Goal: Task Accomplishment & Management: Use online tool/utility

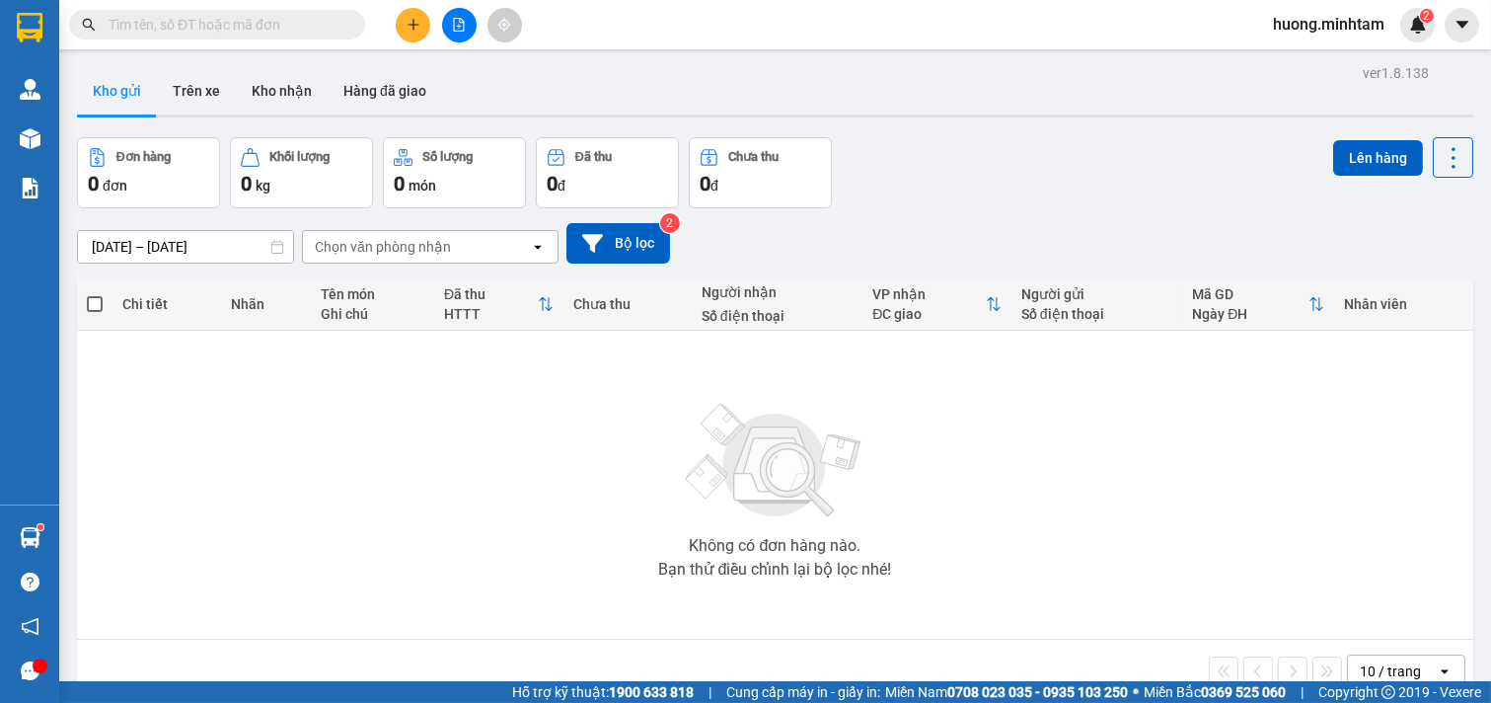
click at [415, 26] on icon "plus" at bounding box center [414, 25] width 14 height 14
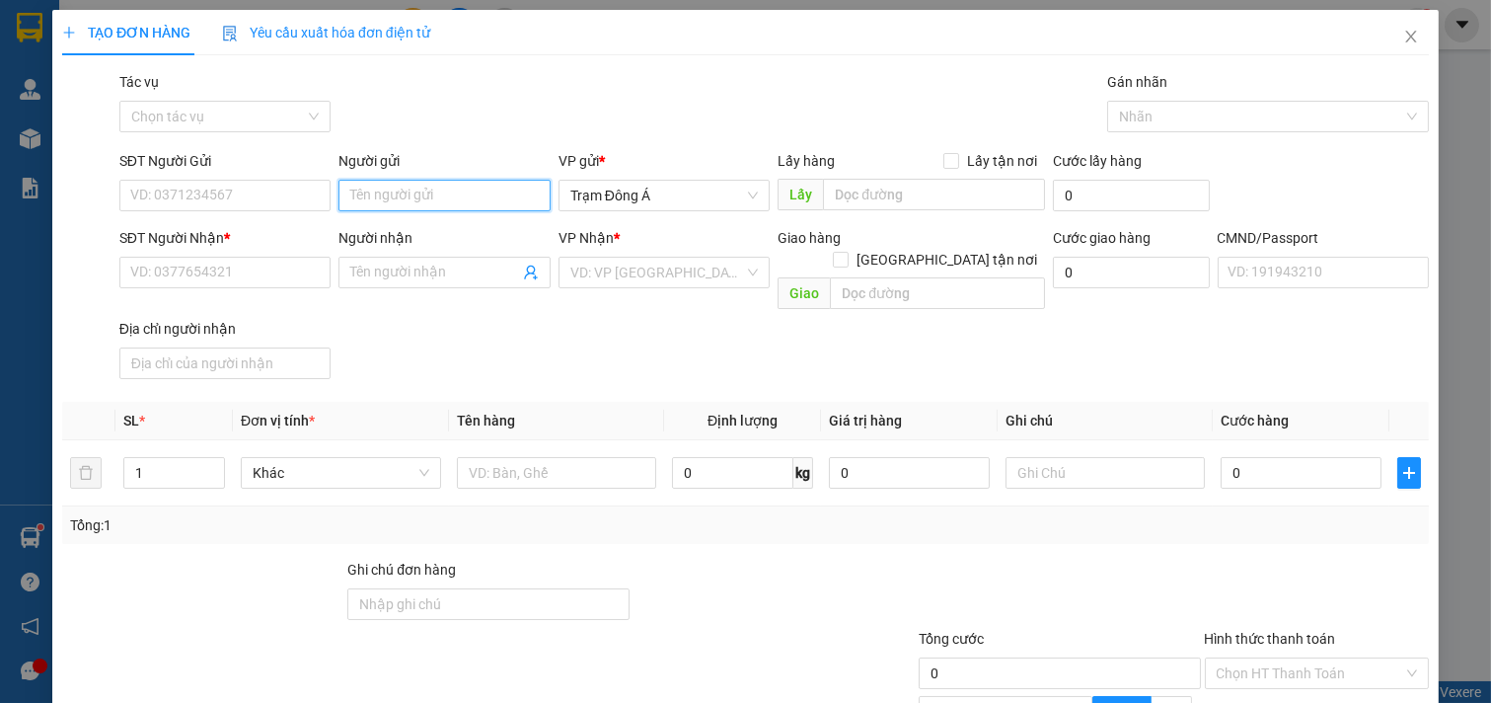
click at [395, 201] on input "Người gửi" at bounding box center [444, 196] width 212 height 32
type input "[PERSON_NAME]"
click at [446, 230] on div "[PERSON_NAME] - 0985299471" at bounding box center [444, 235] width 194 height 22
type input "0985299471"
type input "[PERSON_NAME]"
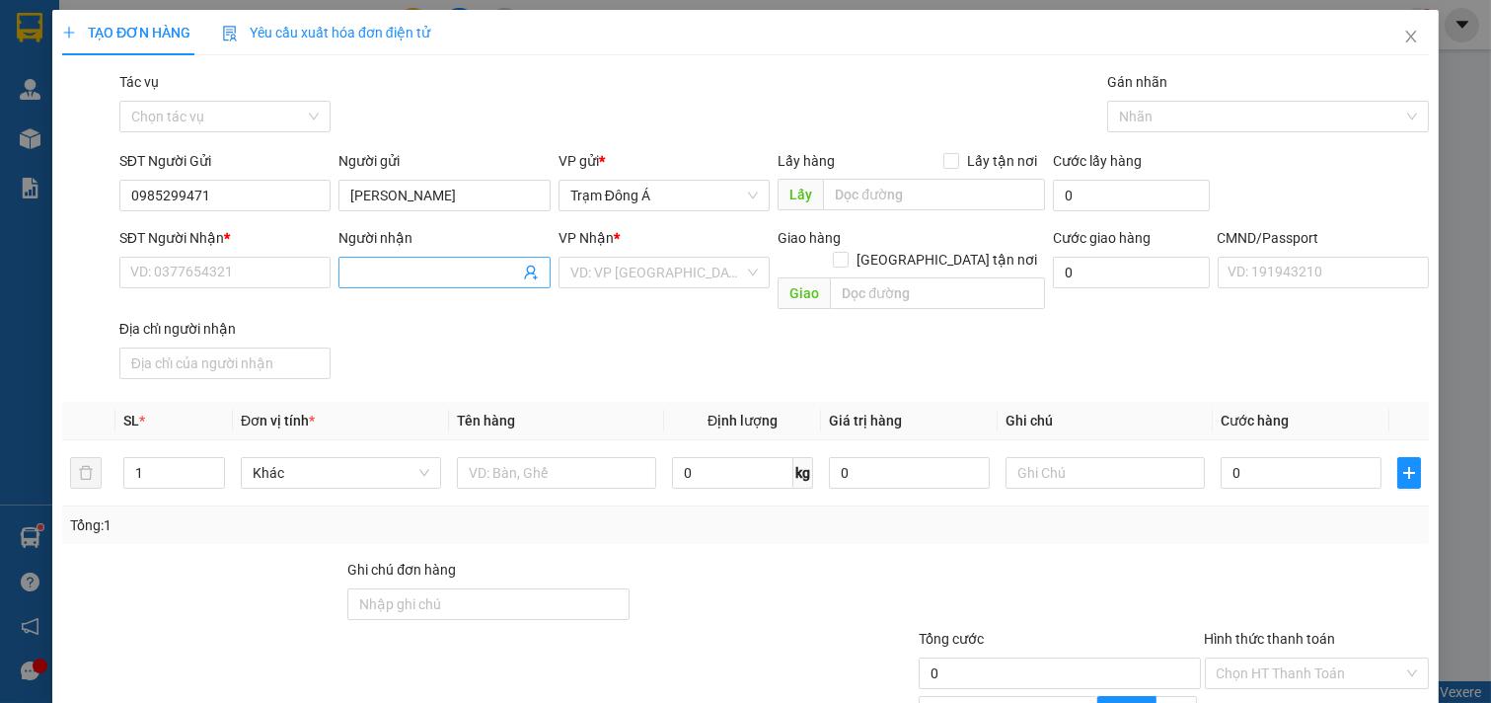
click at [523, 271] on icon "user-add" at bounding box center [531, 272] width 16 height 16
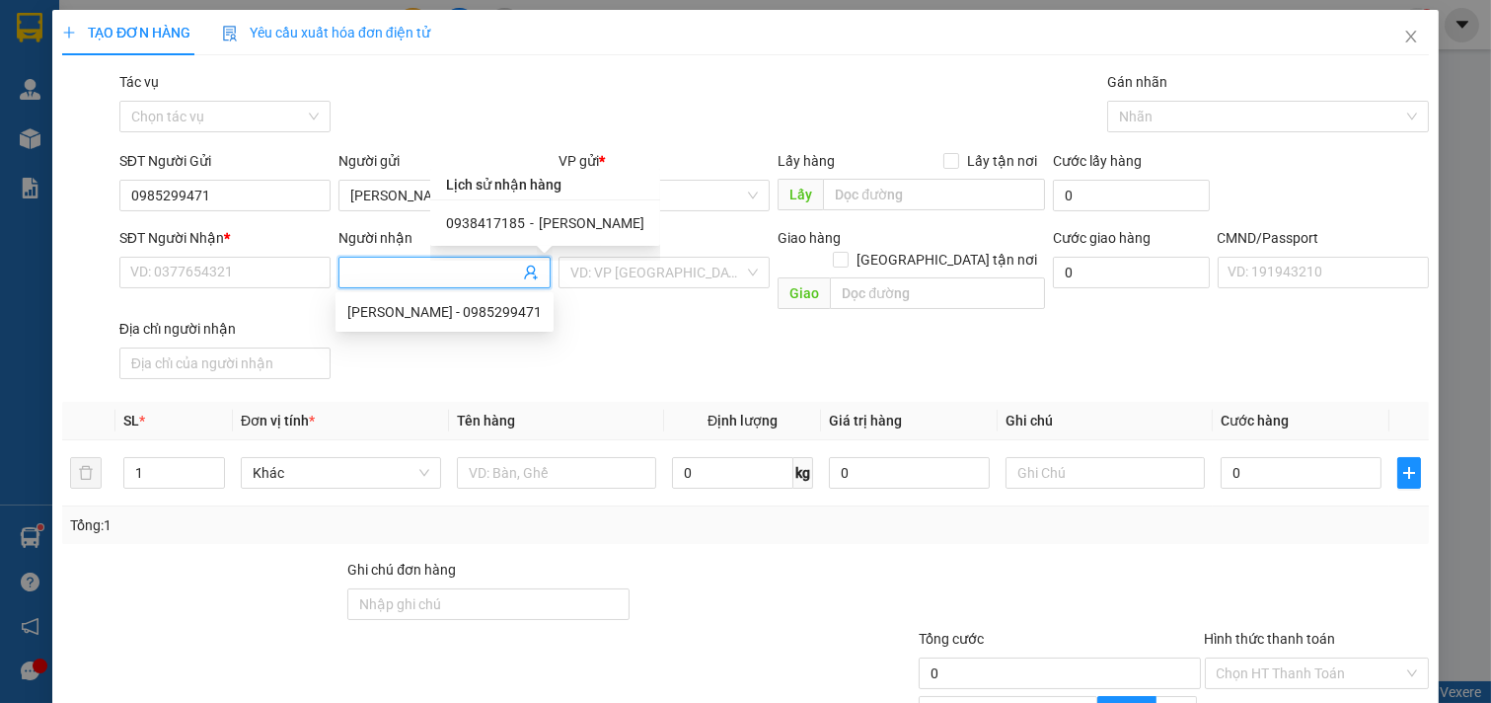
click at [480, 225] on span "0938417185" at bounding box center [485, 223] width 79 height 16
type input "0938417185"
type input "[PERSON_NAME]"
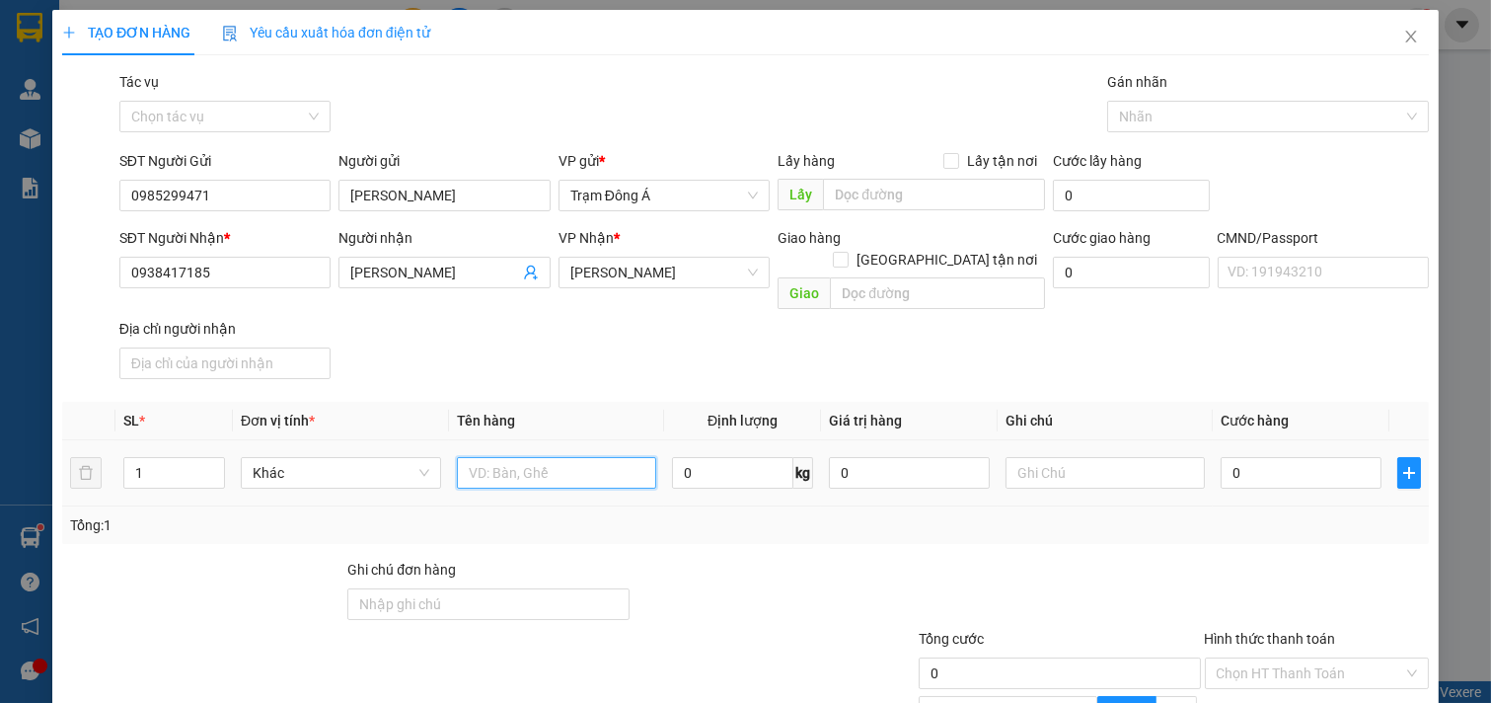
click at [534, 457] on input "text" at bounding box center [557, 473] width 200 height 32
type input "1BAO 35KG NP"
click at [1067, 458] on input "text" at bounding box center [1105, 473] width 200 height 32
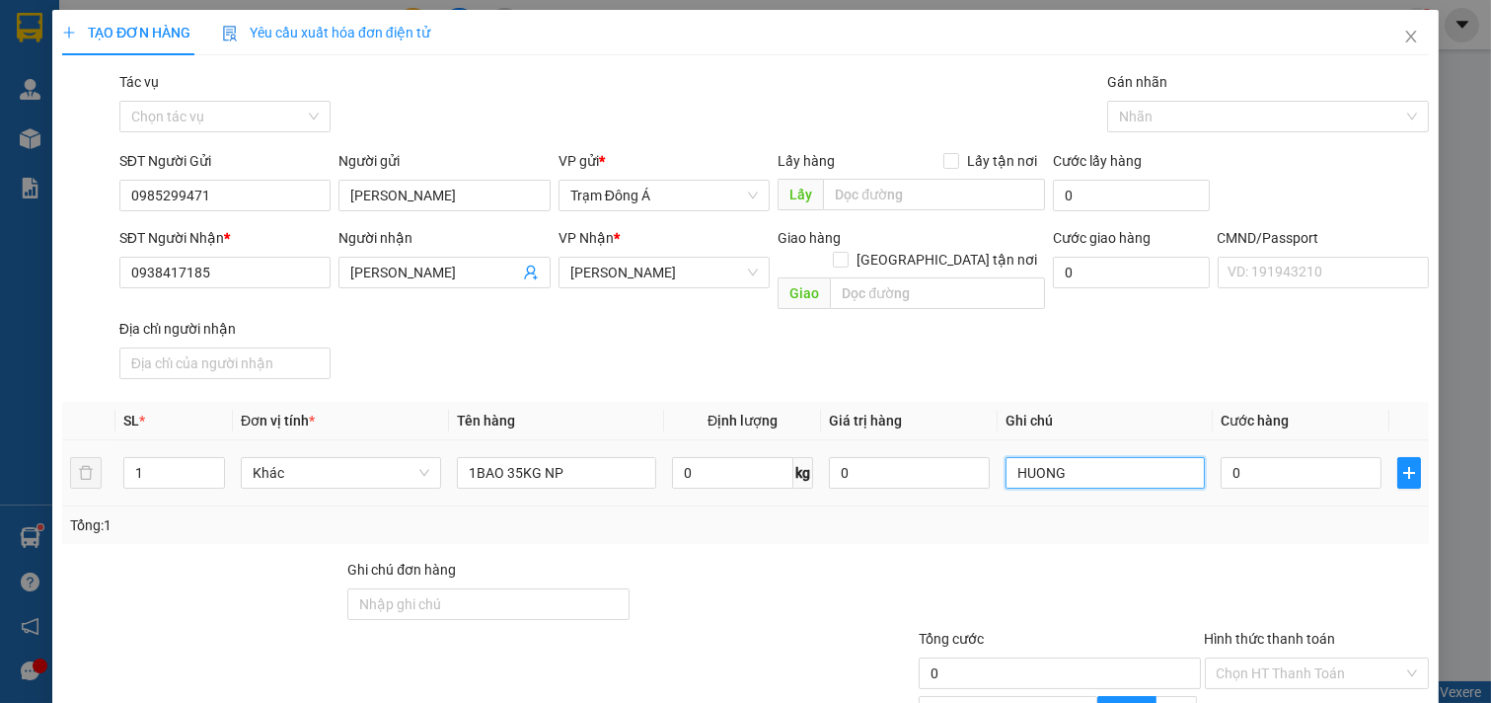
type input "HUONG"
type input "5"
type input "50"
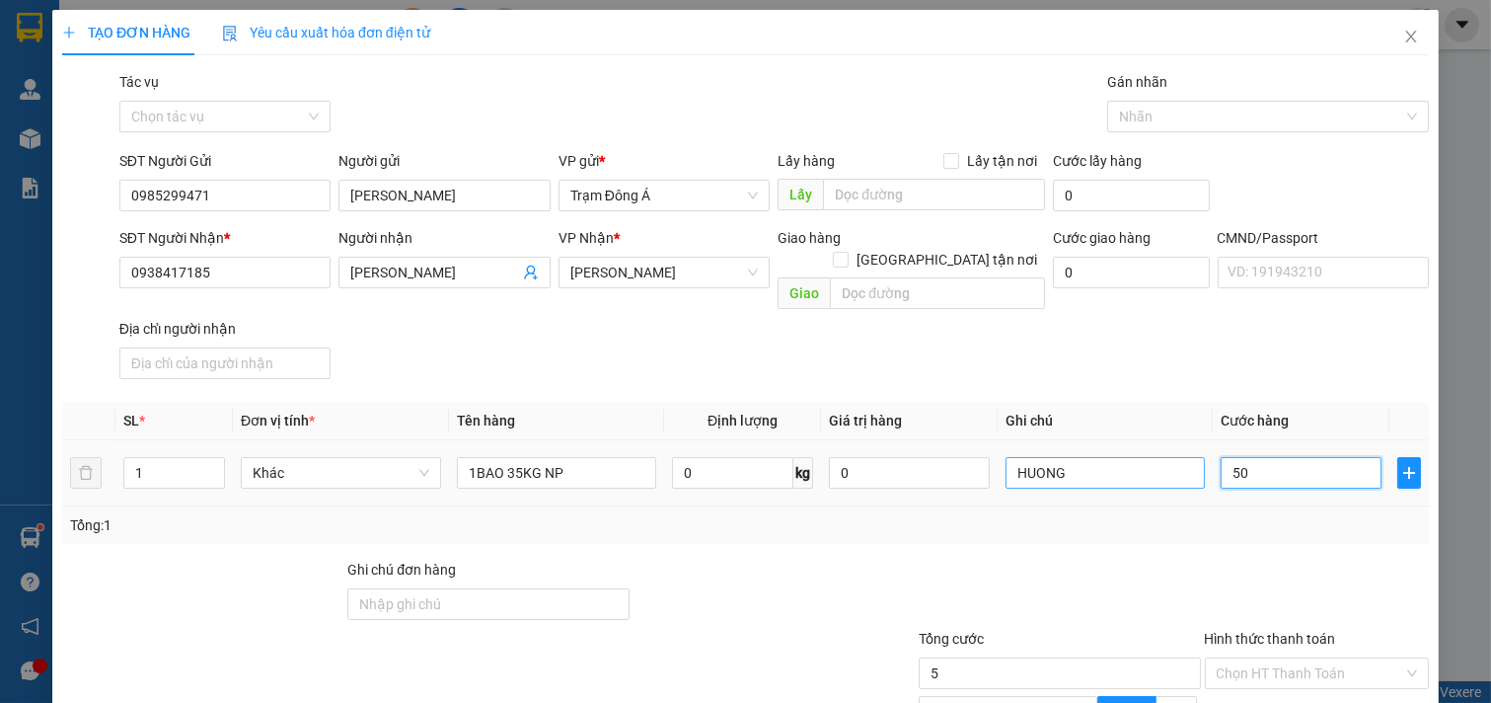
type input "50"
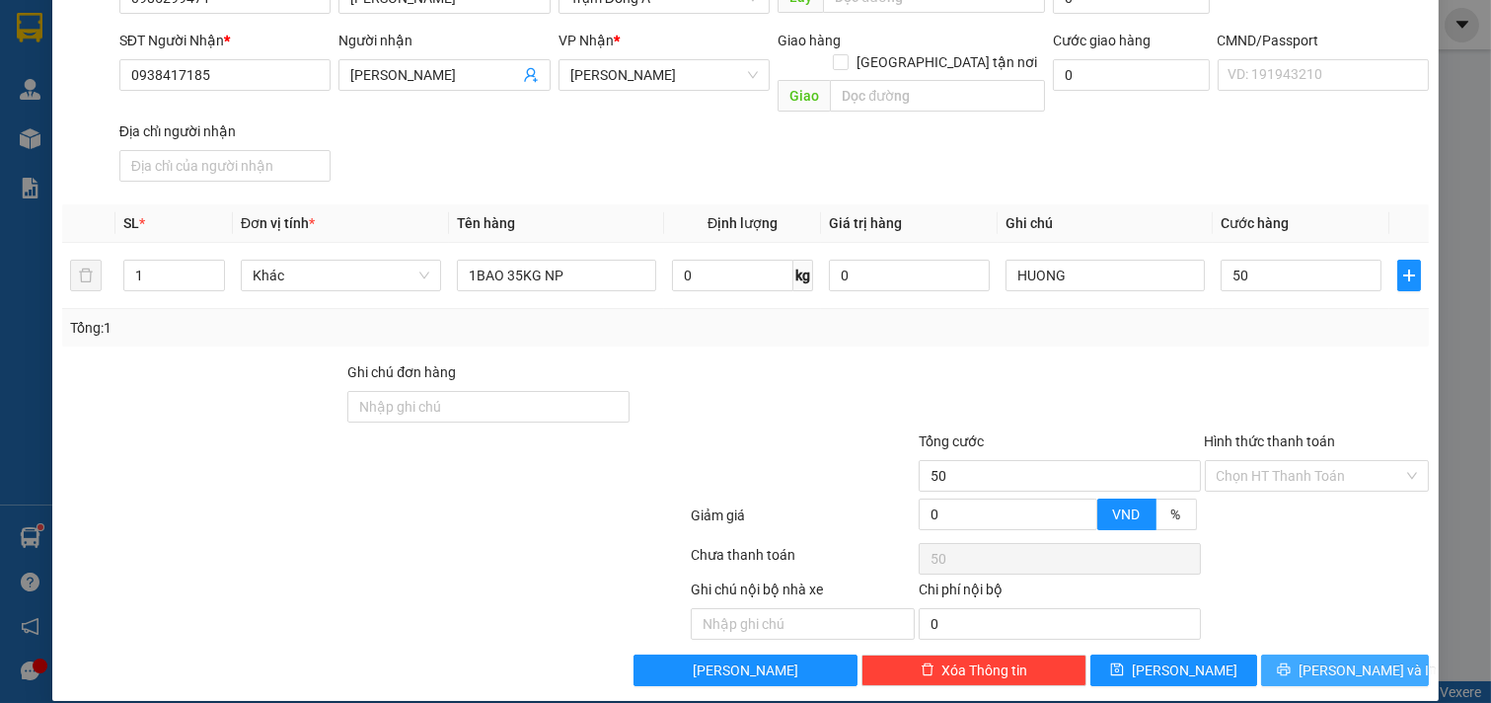
type input "50.000"
click at [1305, 654] on button "[PERSON_NAME] và In" at bounding box center [1345, 670] width 168 height 32
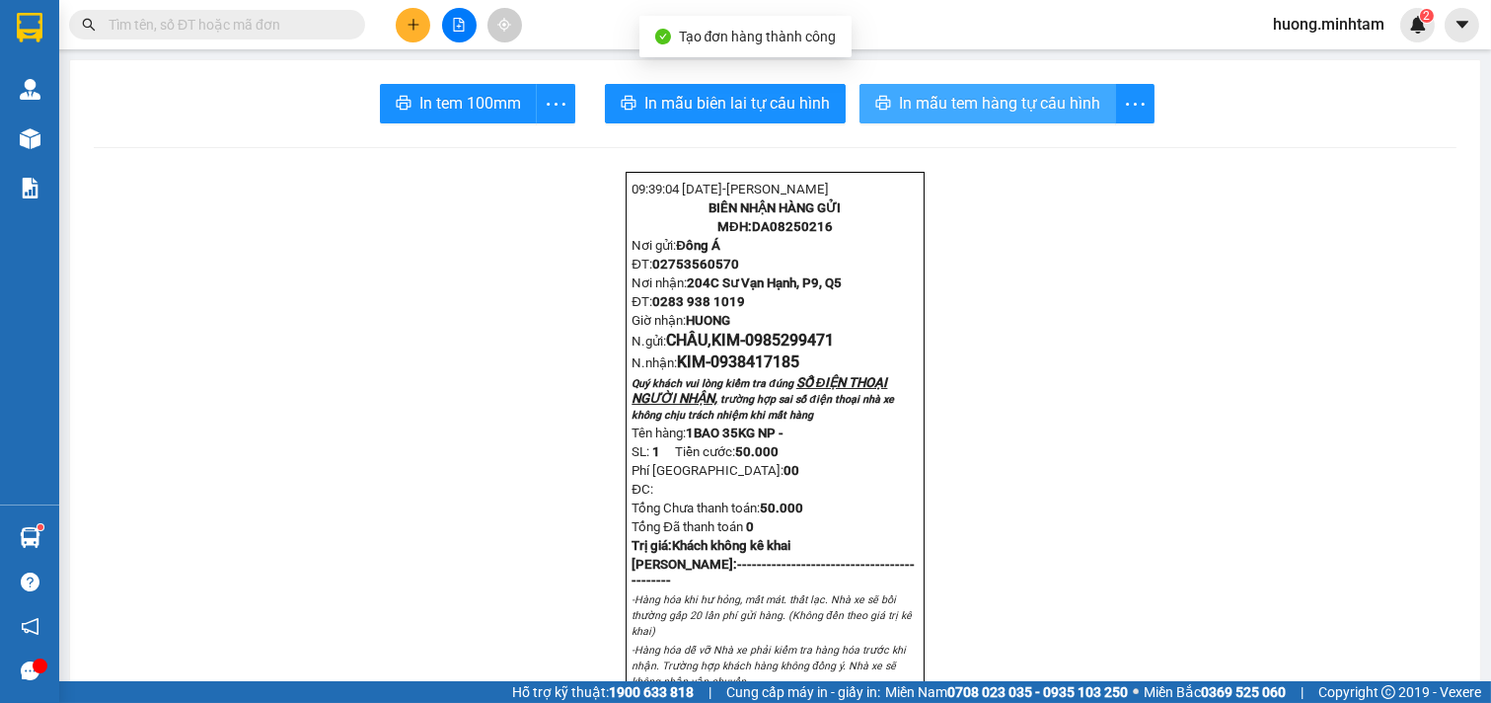
click at [1004, 106] on span "In mẫu tem hàng tự cấu hình" at bounding box center [999, 103] width 201 height 25
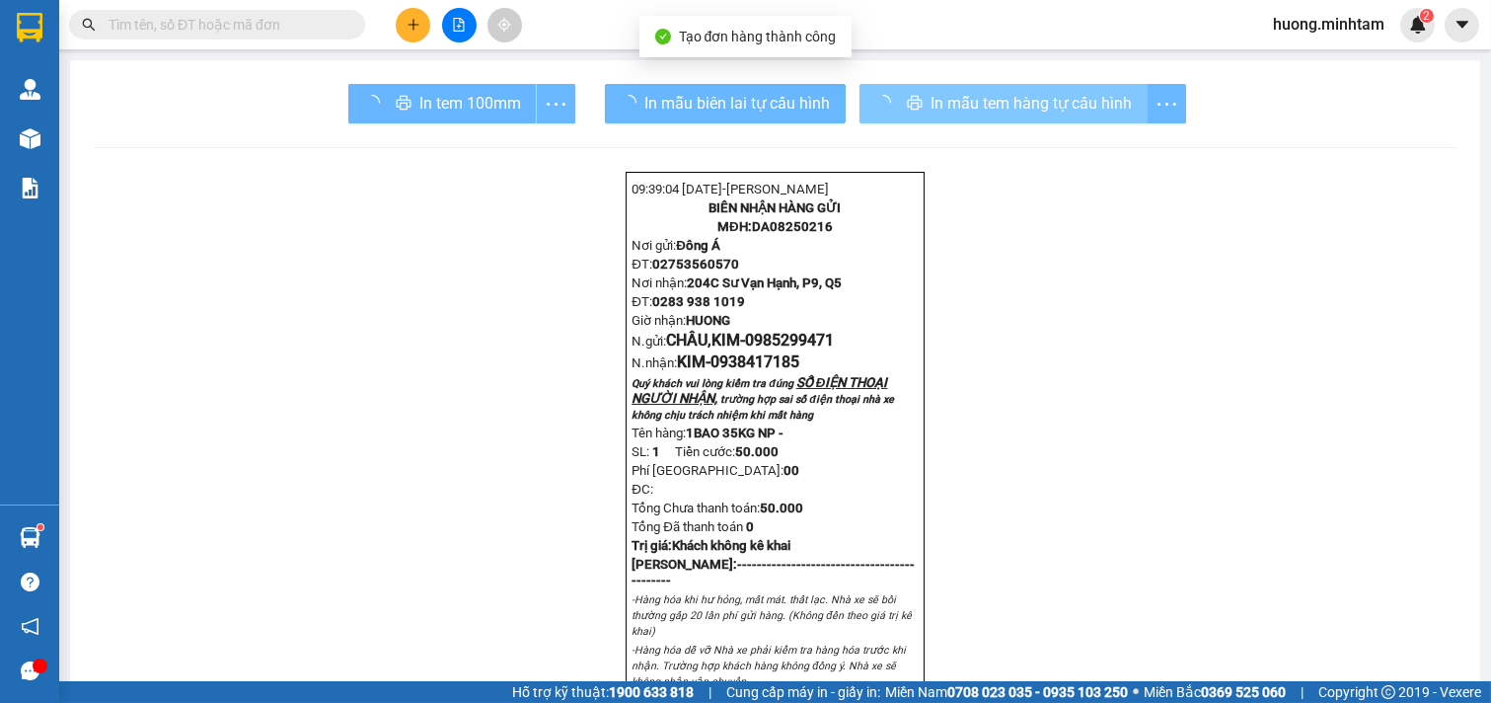
click at [414, 94] on div "In tem 100mm" at bounding box center [461, 103] width 227 height 39
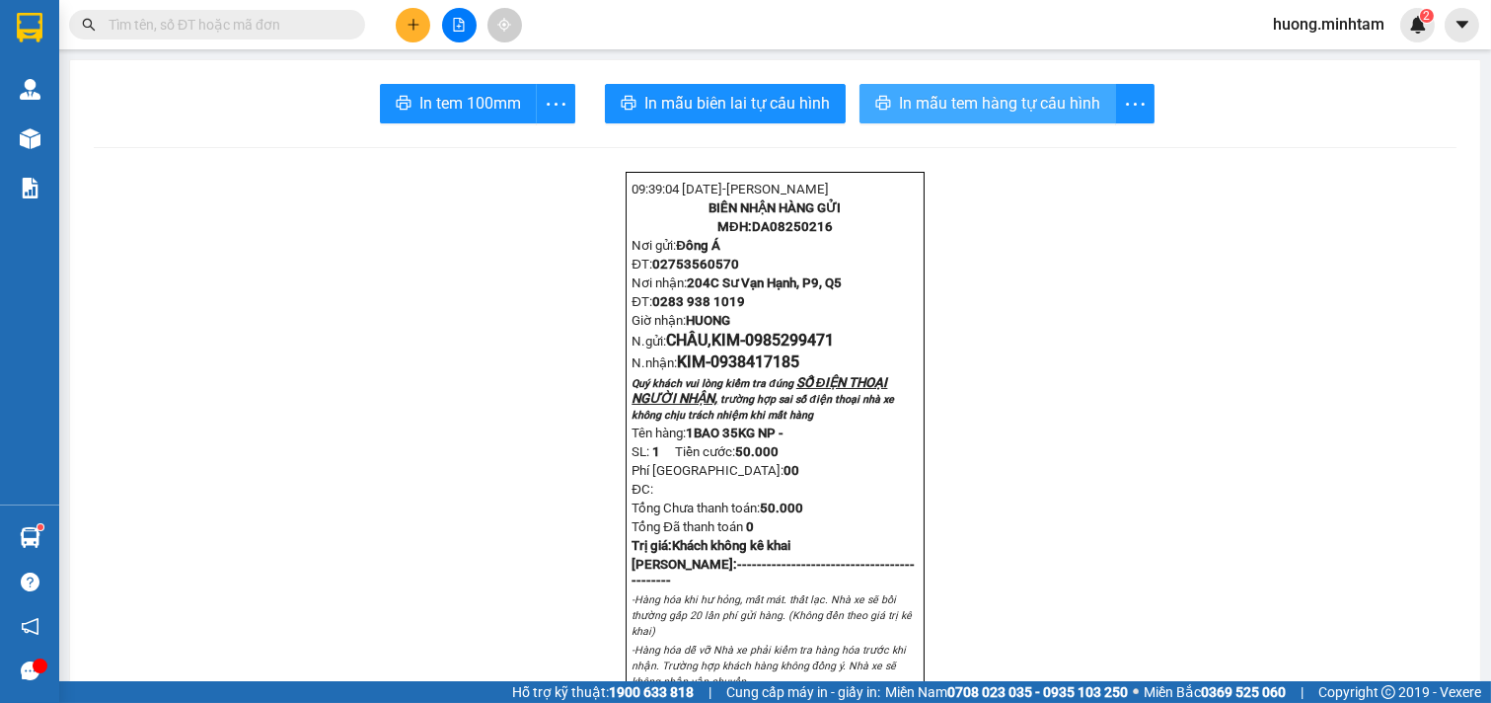
click at [419, 94] on span "In tem 100mm" at bounding box center [470, 103] width 102 height 25
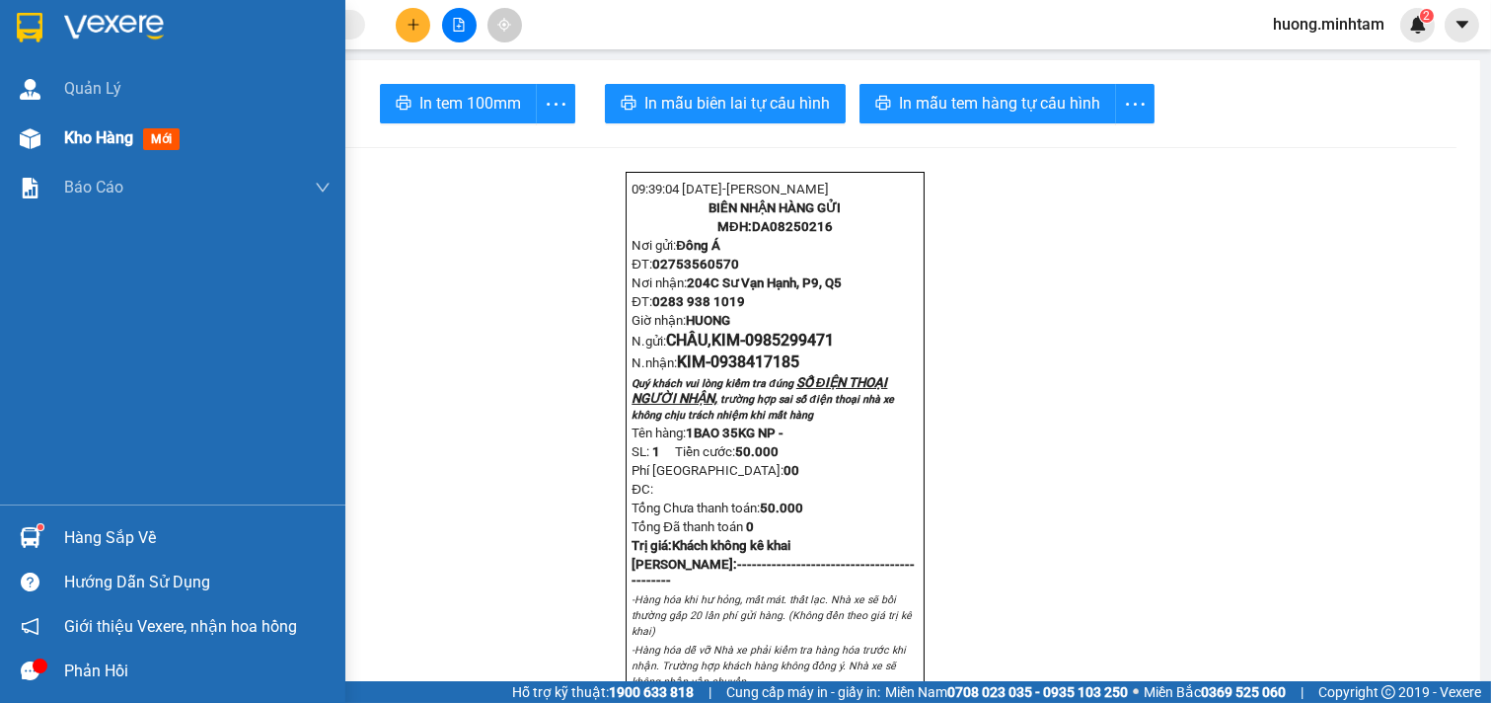
click at [86, 135] on span "Kho hàng" at bounding box center [98, 137] width 69 height 19
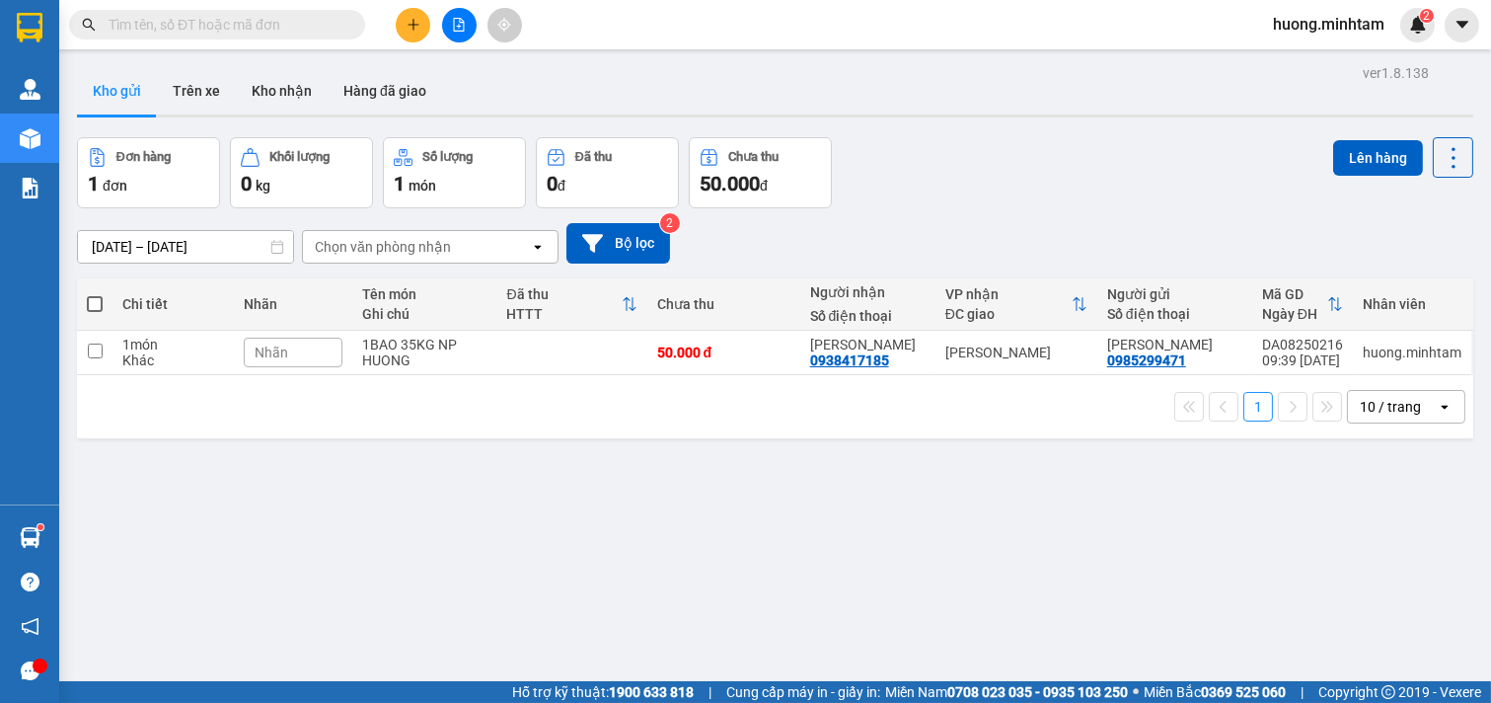
click at [928, 595] on div "ver 1.8.138 Kho gửi Trên xe Kho nhận Hàng đã giao Đơn hàng 1 đơn Khối lượng 0 k…" at bounding box center [775, 410] width 1412 height 703
click at [106, 92] on button "Kho gửi" at bounding box center [117, 90] width 80 height 47
click at [97, 348] on input "checkbox" at bounding box center [95, 350] width 15 height 15
checkbox input "true"
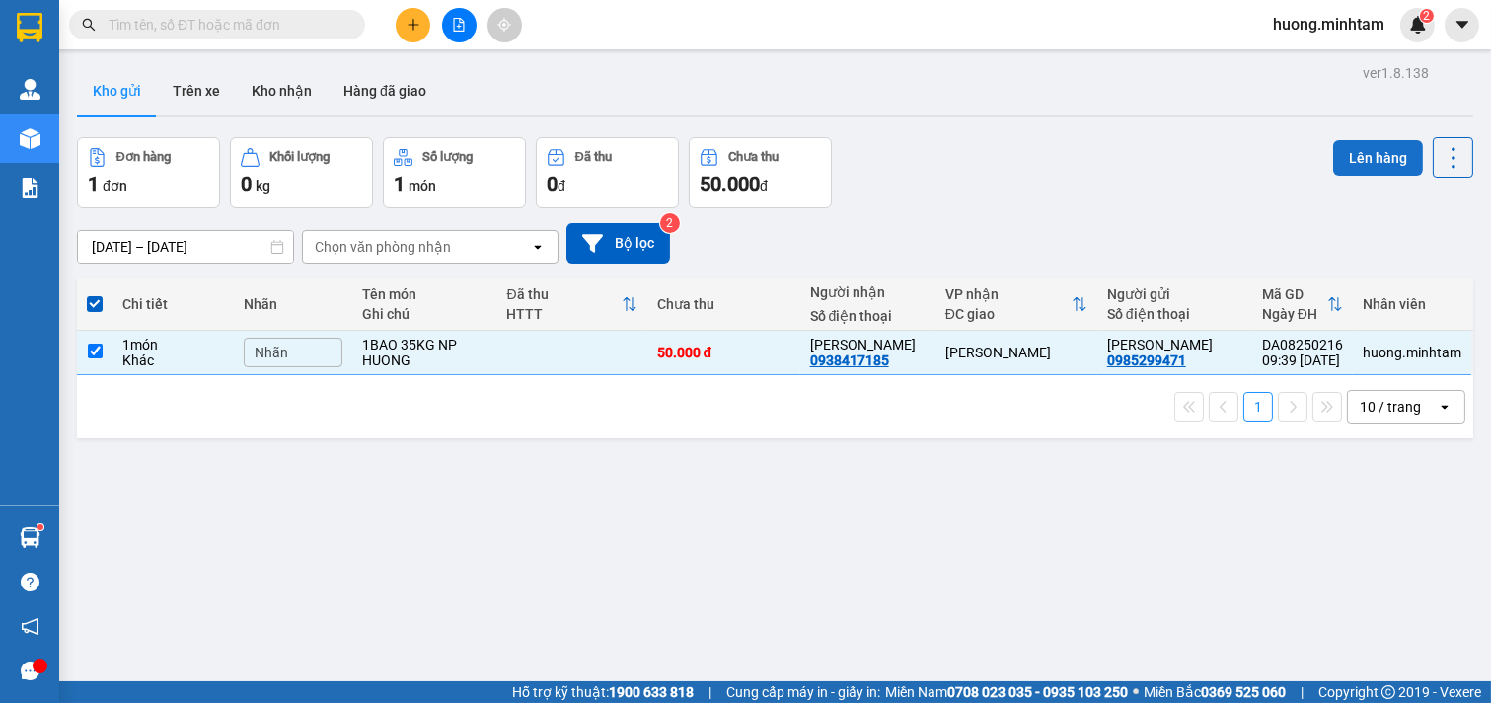
click at [1372, 163] on button "Lên hàng" at bounding box center [1378, 158] width 90 height 36
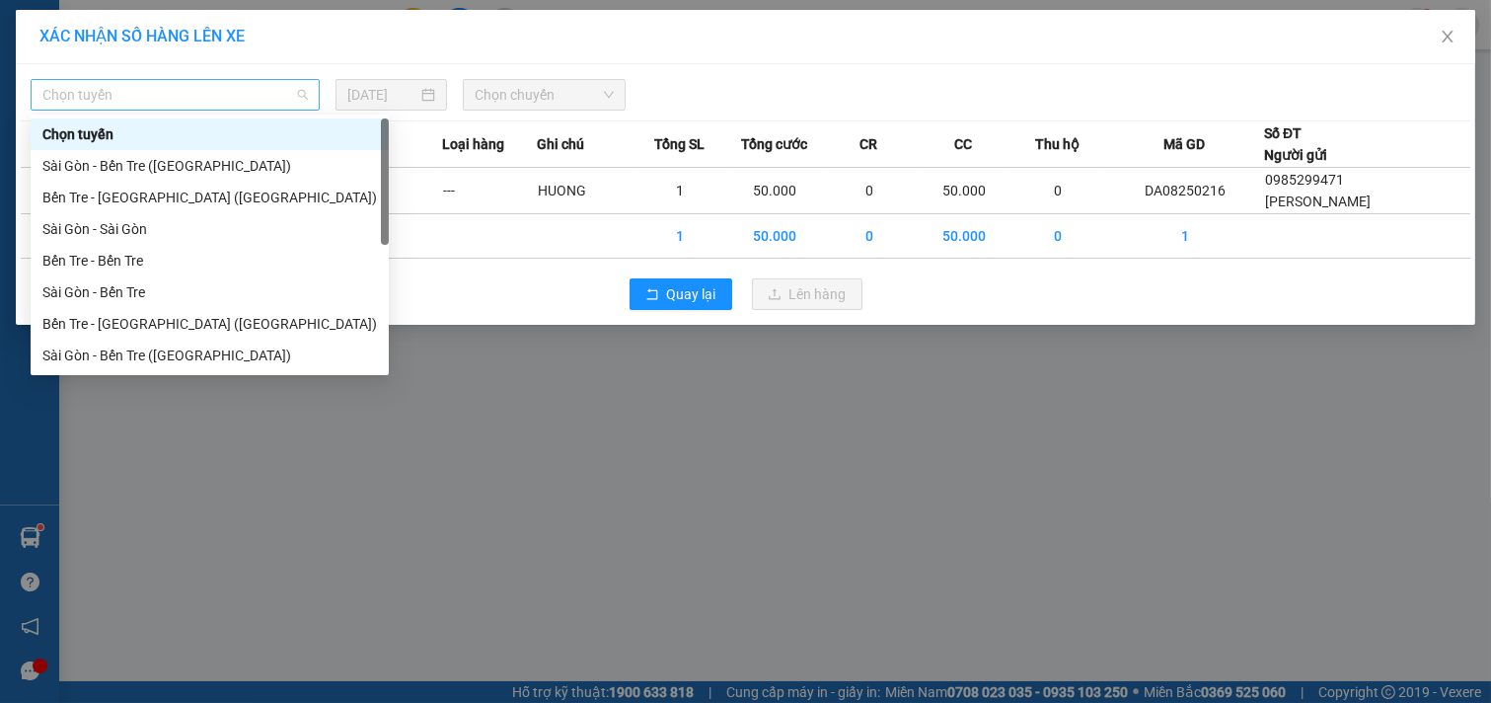
click at [263, 90] on span "Chọn tuyến" at bounding box center [174, 95] width 265 height 30
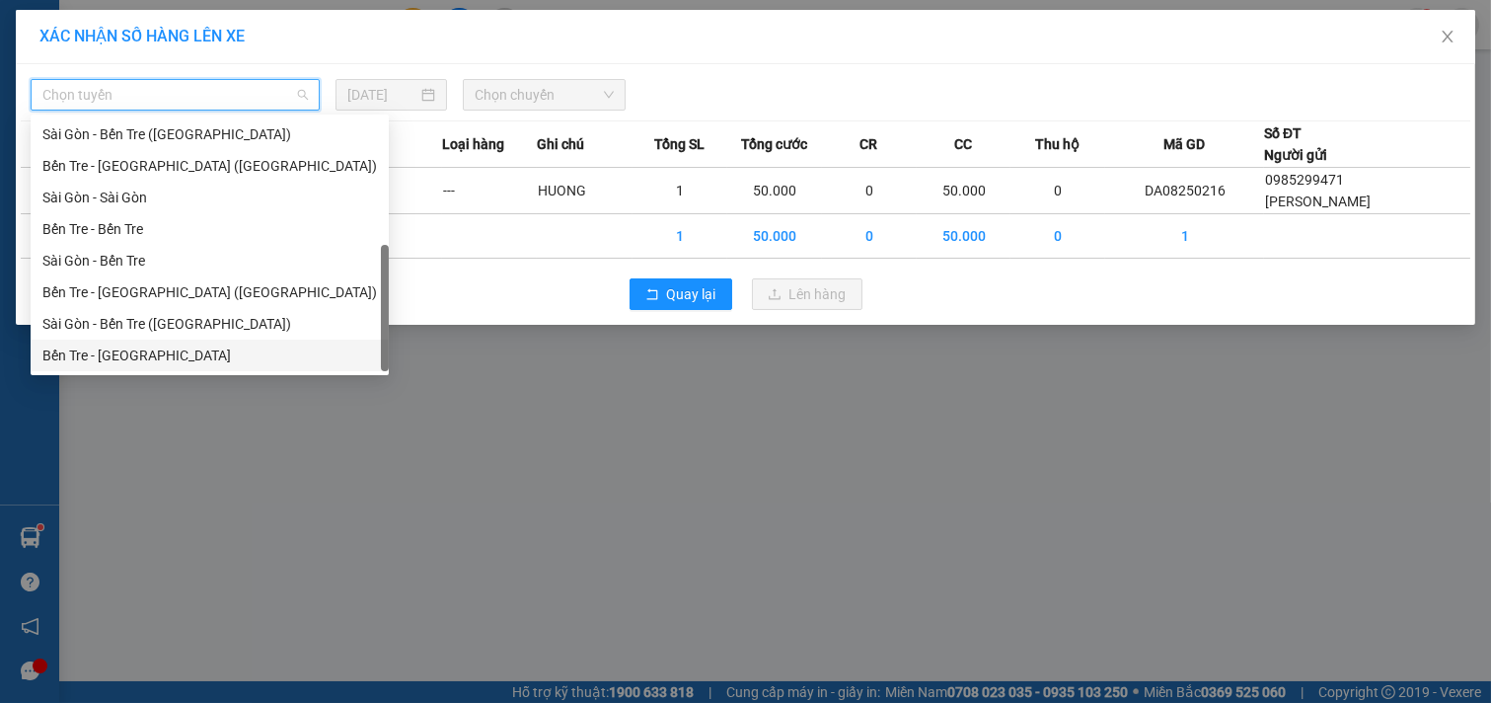
click at [159, 363] on div "Bến Tre - [GEOGRAPHIC_DATA]" at bounding box center [209, 355] width 334 height 22
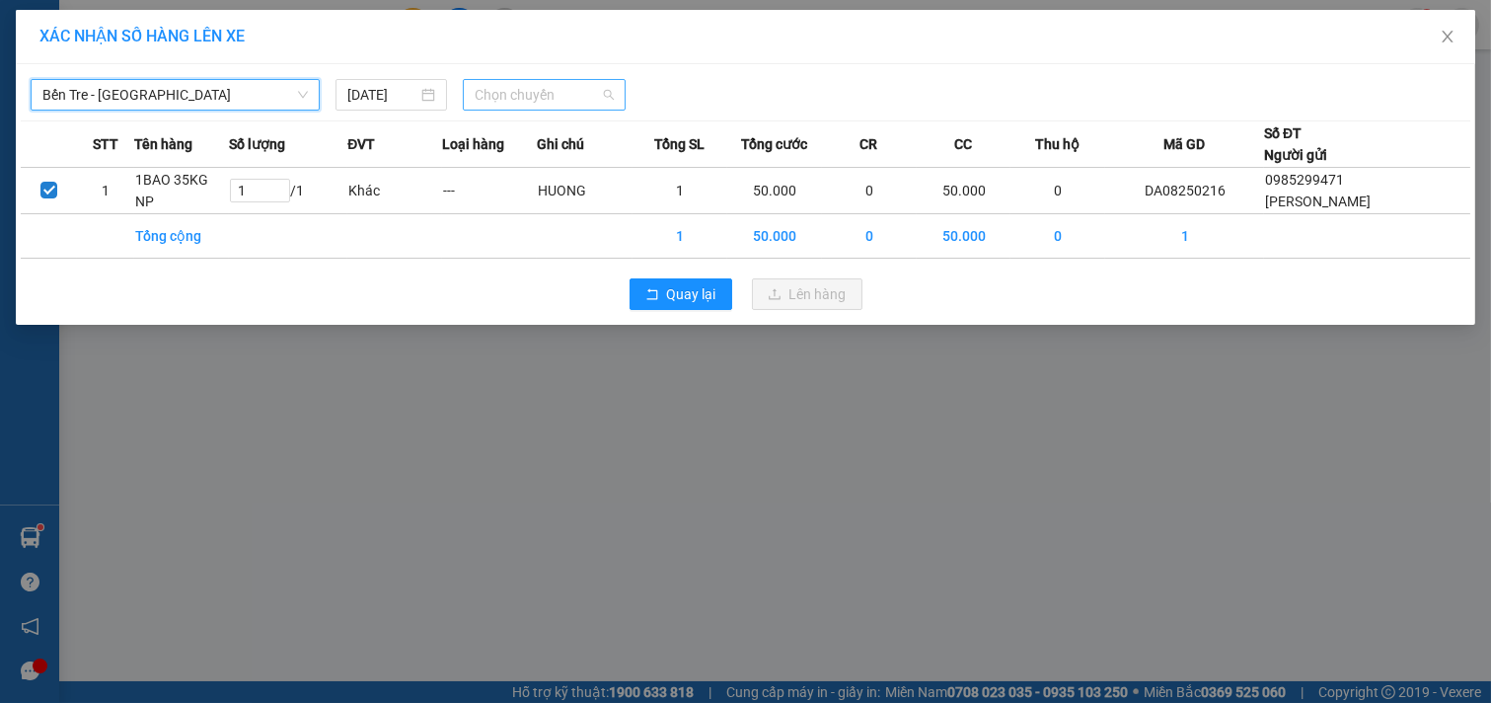
click at [572, 89] on span "Chọn chuyến" at bounding box center [544, 95] width 139 height 30
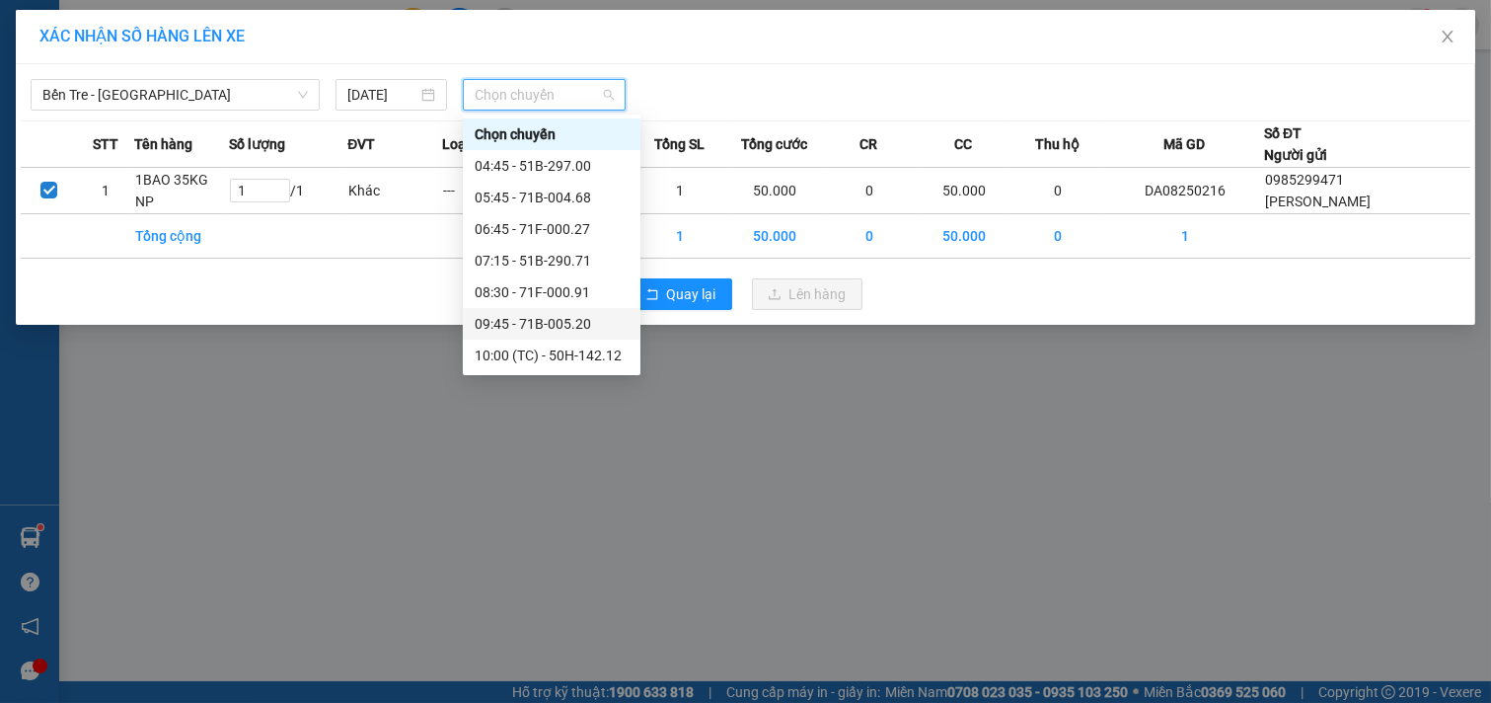
click at [544, 324] on div "09:45 - 71B-005.20" at bounding box center [552, 324] width 154 height 22
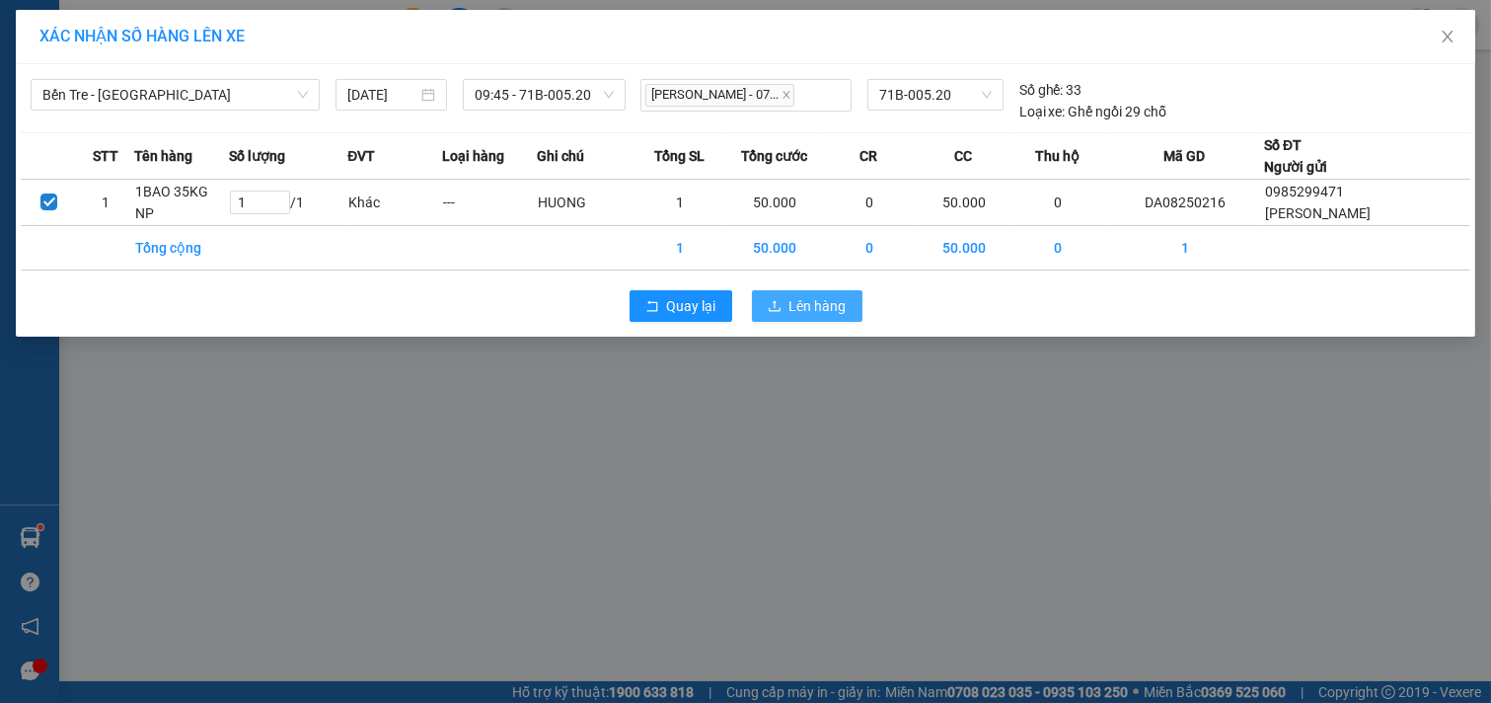
click at [804, 306] on span "Lên hàng" at bounding box center [817, 306] width 57 height 22
